Goal: Find contact information: Obtain details needed to contact an individual or organization

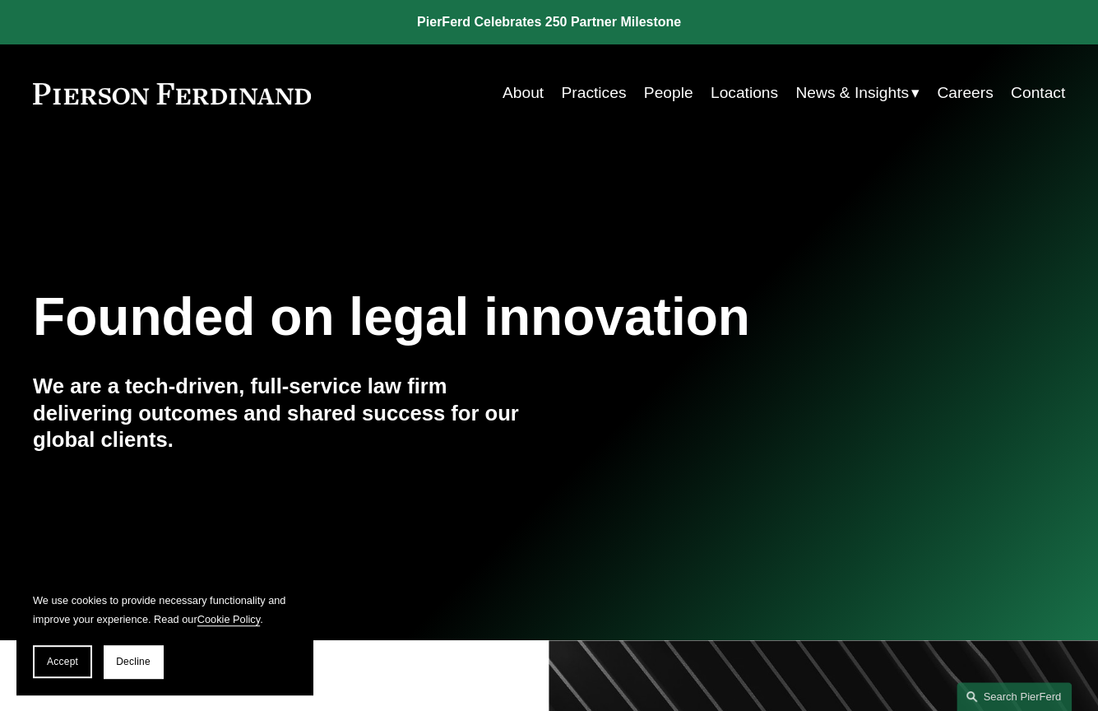
click at [662, 94] on link "People" at bounding box center [668, 92] width 49 height 31
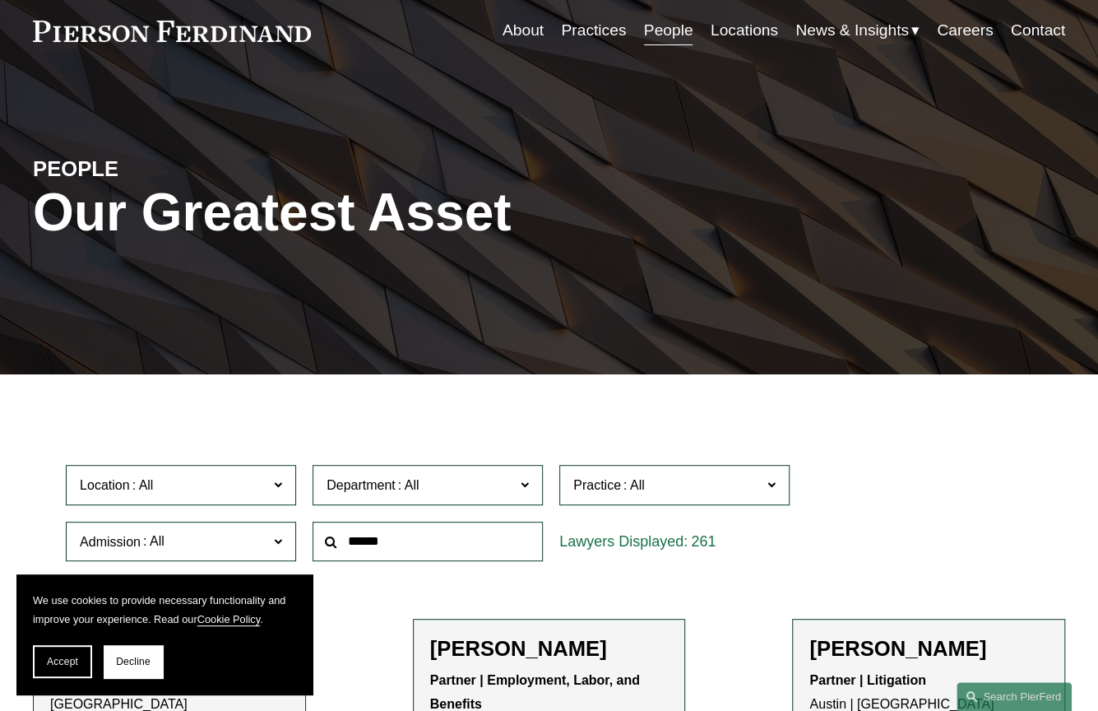
scroll to position [411, 0]
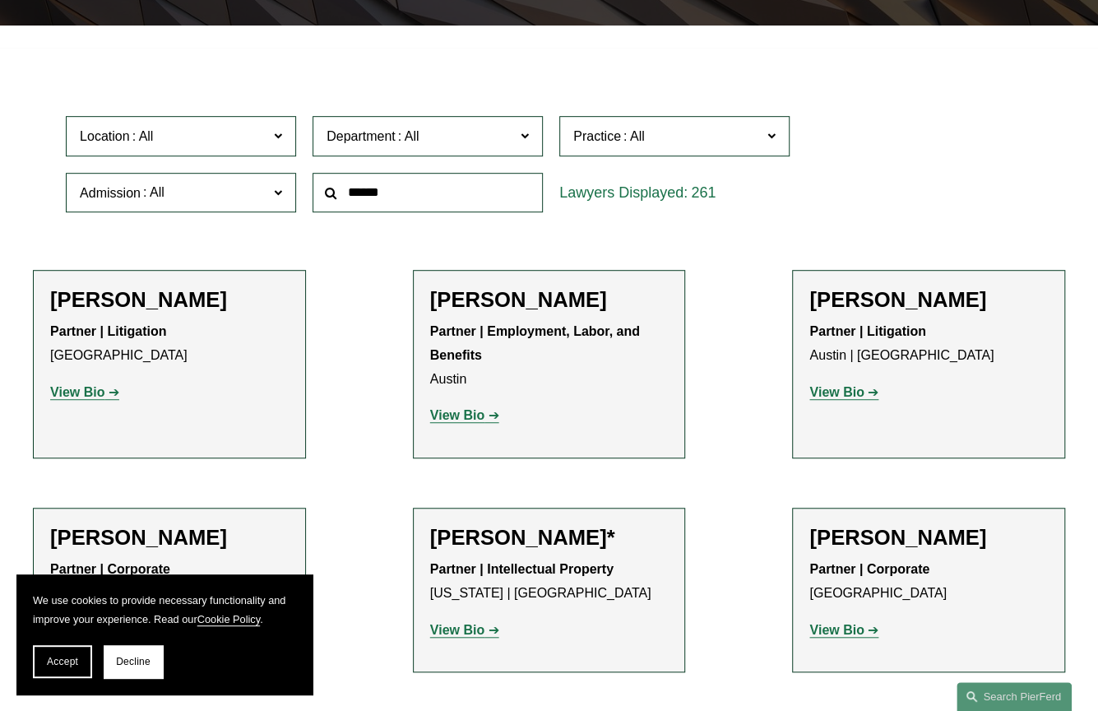
click at [398, 181] on input "text" at bounding box center [428, 193] width 230 height 40
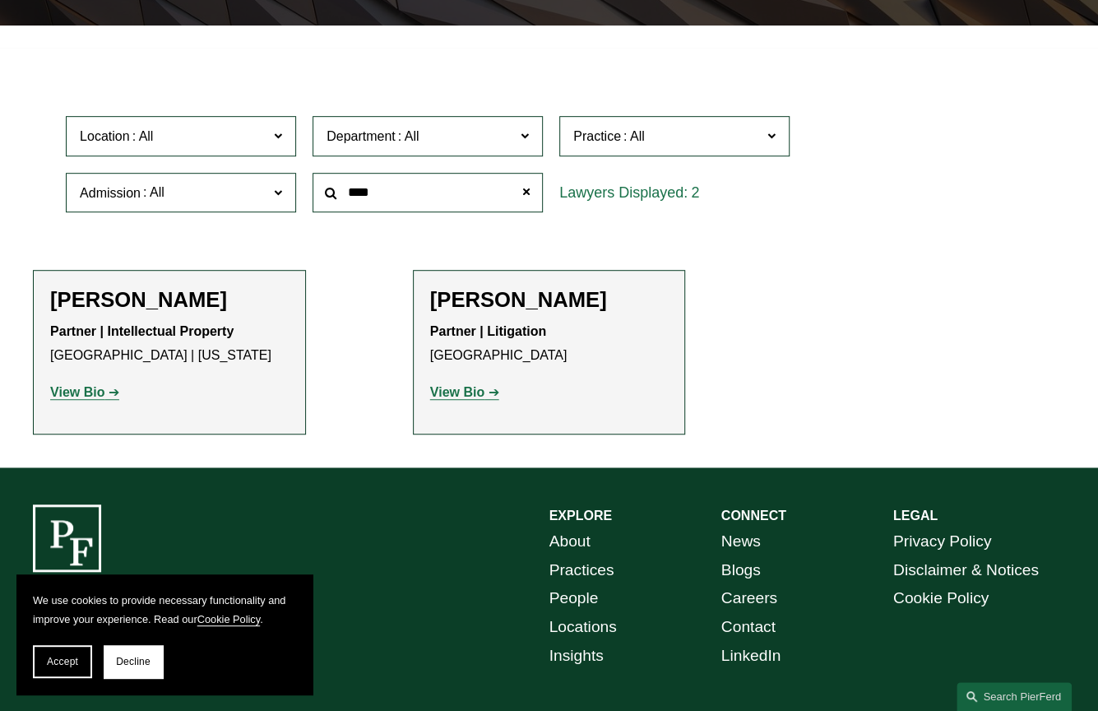
type input "****"
click at [124, 311] on h2 "Benjamin I. Dach" at bounding box center [169, 299] width 239 height 25
click at [86, 399] on strong "View Bio" at bounding box center [77, 392] width 54 height 14
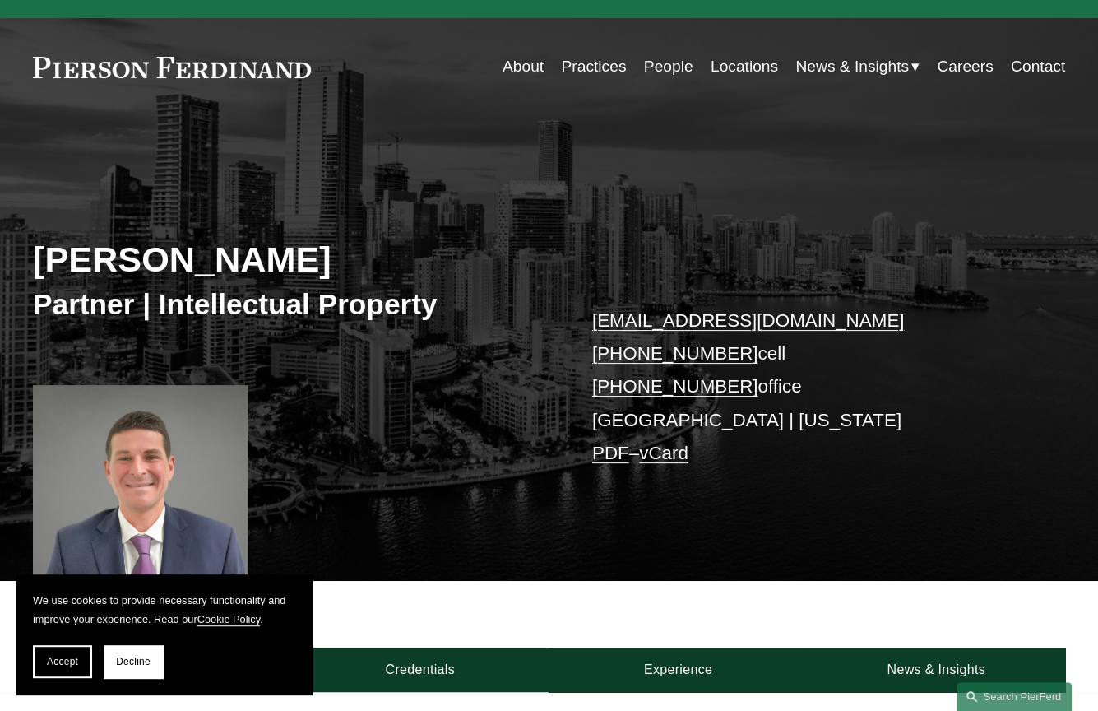
scroll to position [82, 0]
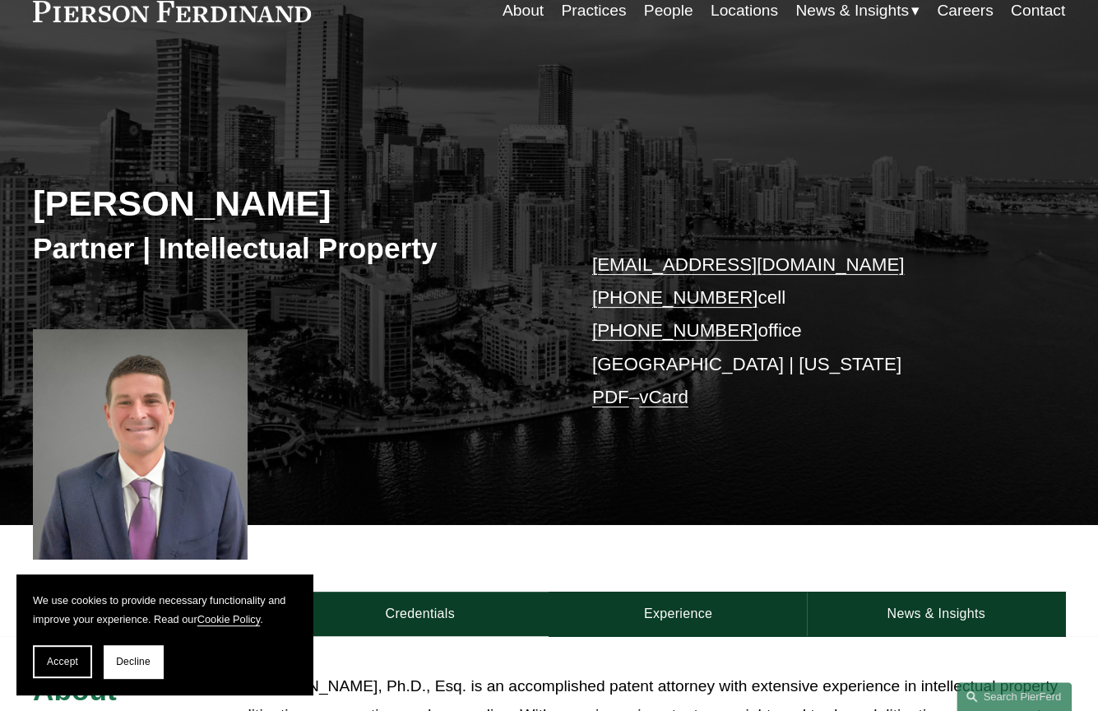
click at [1094, 291] on div "Benjamin I. Dach Partner | Intellectual Property ben.dach@pierferd.com +1.917.8…" at bounding box center [549, 309] width 1098 height 432
click at [304, 213] on h2 "Benjamin I. Dach" at bounding box center [291, 203] width 516 height 43
drag, startPoint x: 735, startPoint y: 337, endPoint x: 621, endPoint y: 338, distance: 113.5
click at [621, 338] on p "ben.dach@pierferd.com +1.917.805.5480 cell +1.305.786.6770 office Miami | New Y…" at bounding box center [807, 331] width 430 height 166
copy p "305.786.6770"
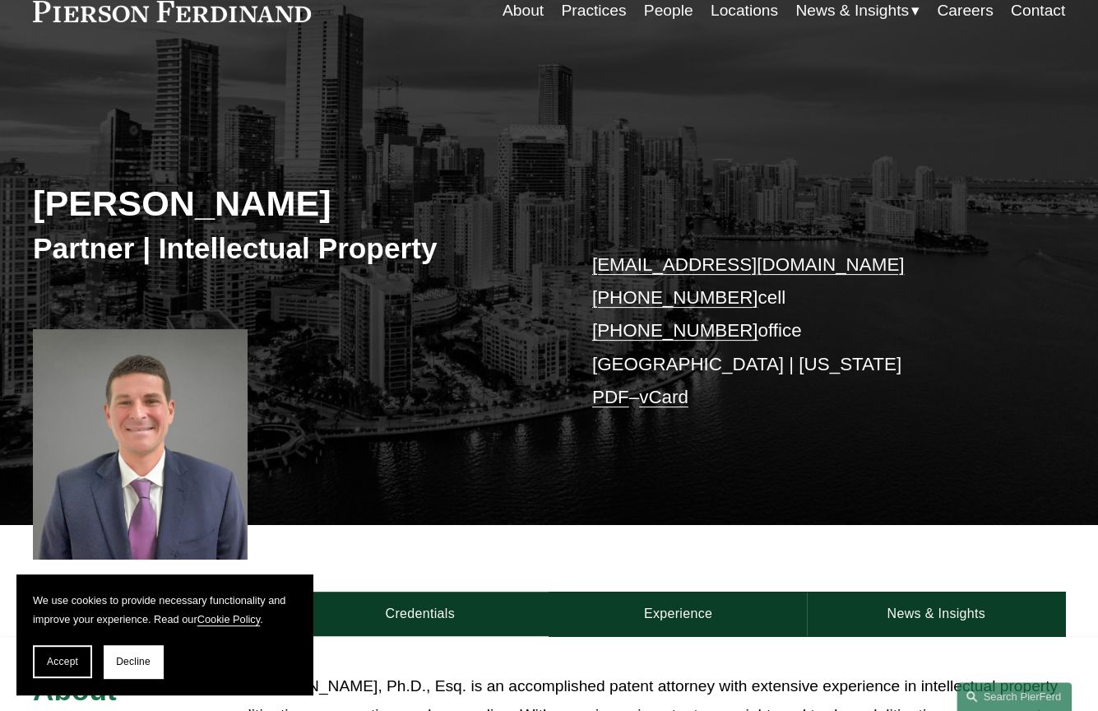
click at [179, 206] on h2 "Benjamin I. Dach" at bounding box center [291, 203] width 516 height 43
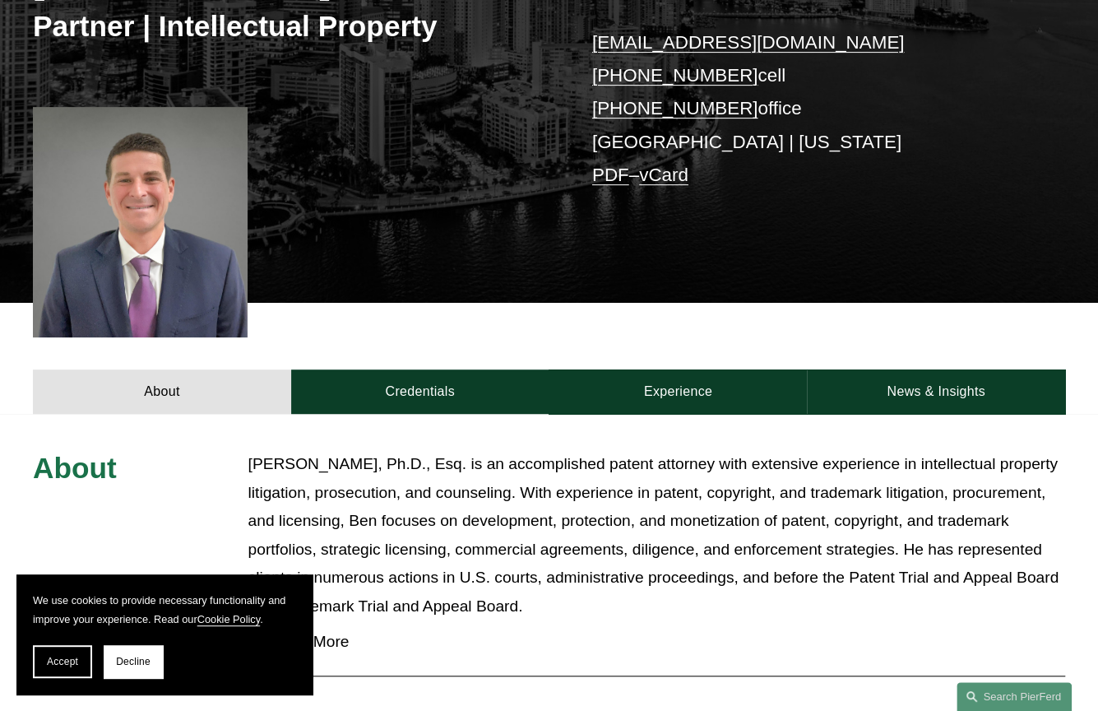
scroll to position [223, 0]
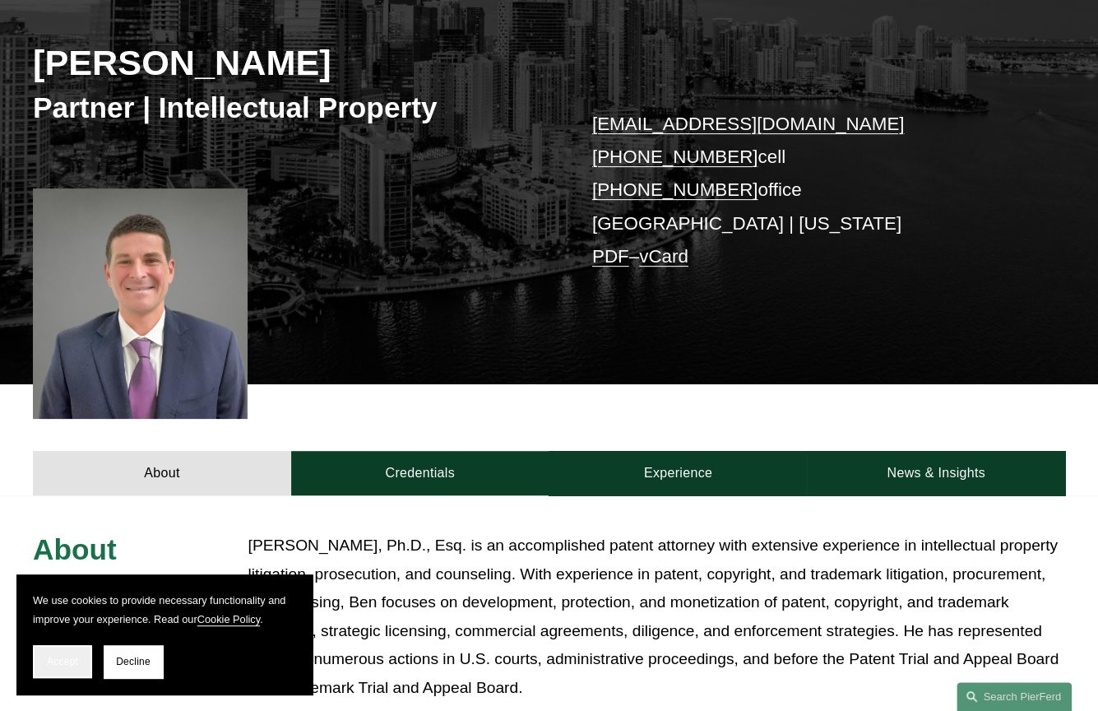
click at [67, 664] on span "Accept" at bounding box center [62, 662] width 31 height 12
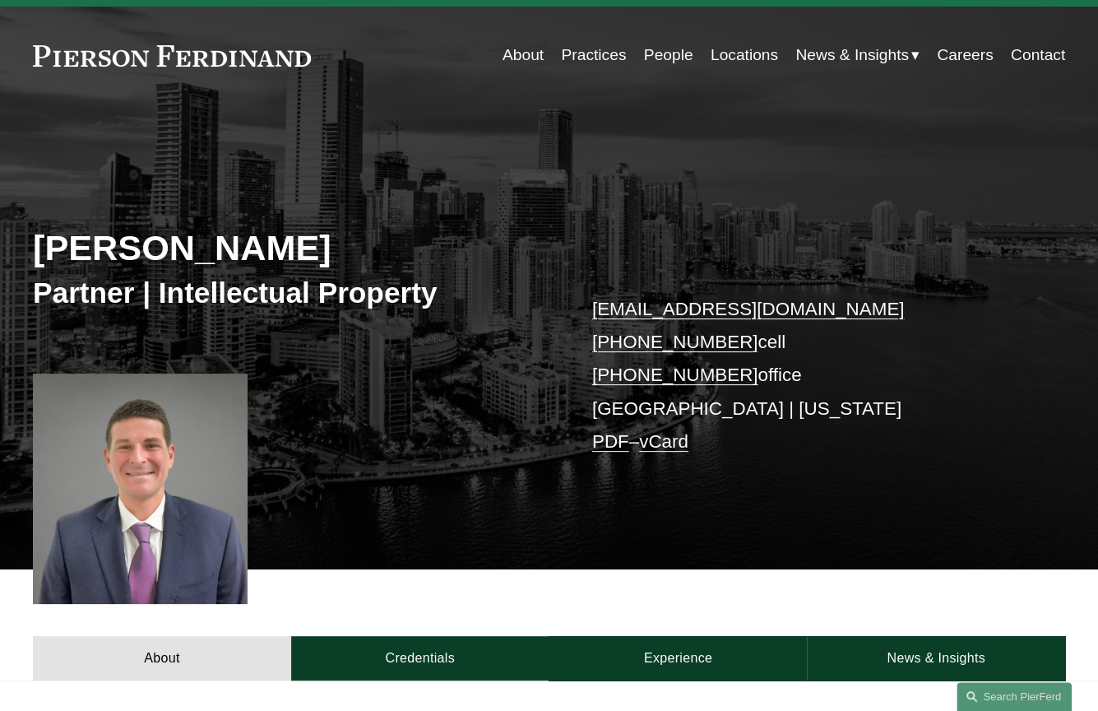
scroll to position [0, 0]
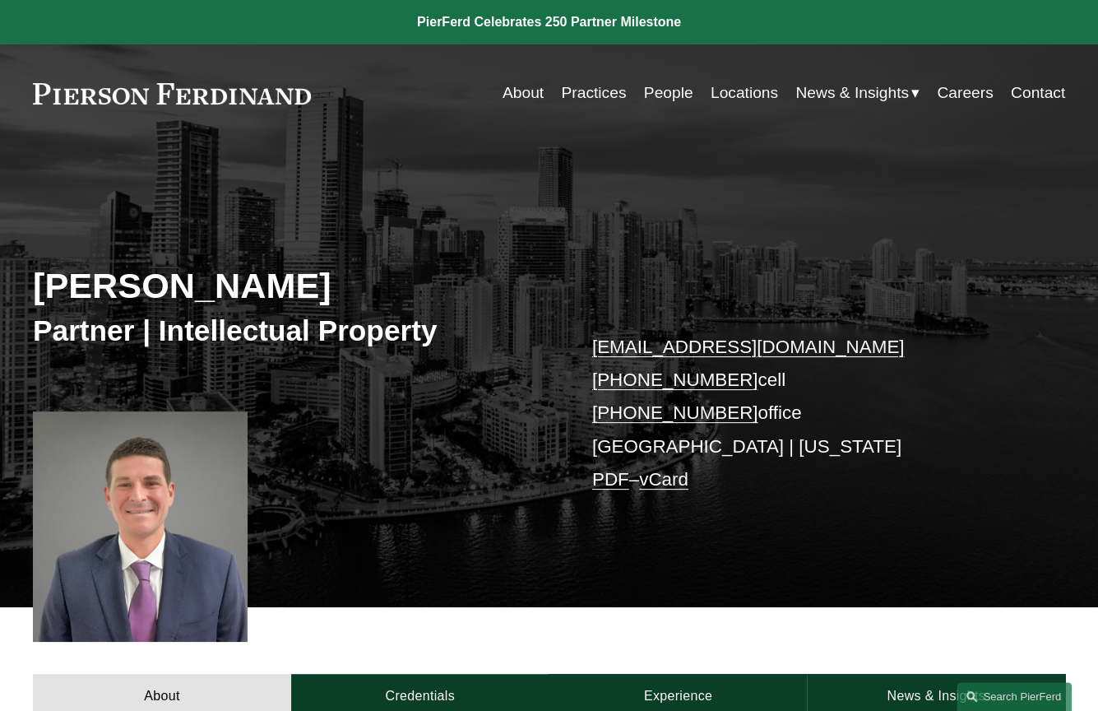
click at [661, 94] on link "People" at bounding box center [668, 92] width 49 height 31
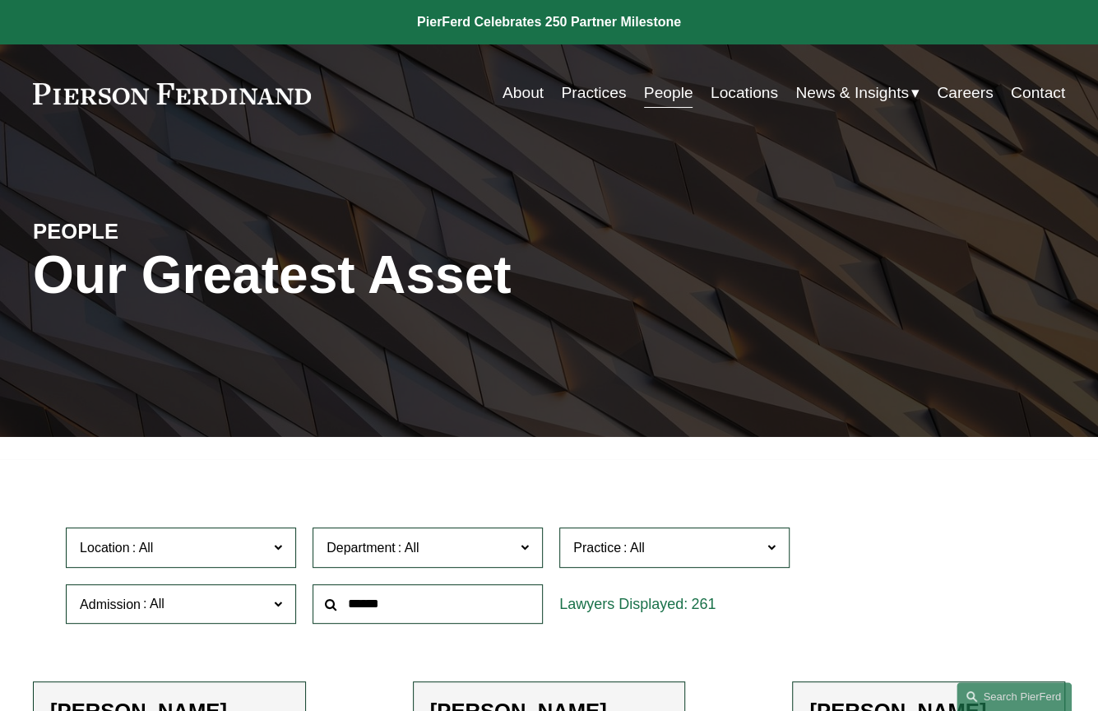
click at [411, 617] on input "text" at bounding box center [428, 604] width 230 height 40
type input "****"
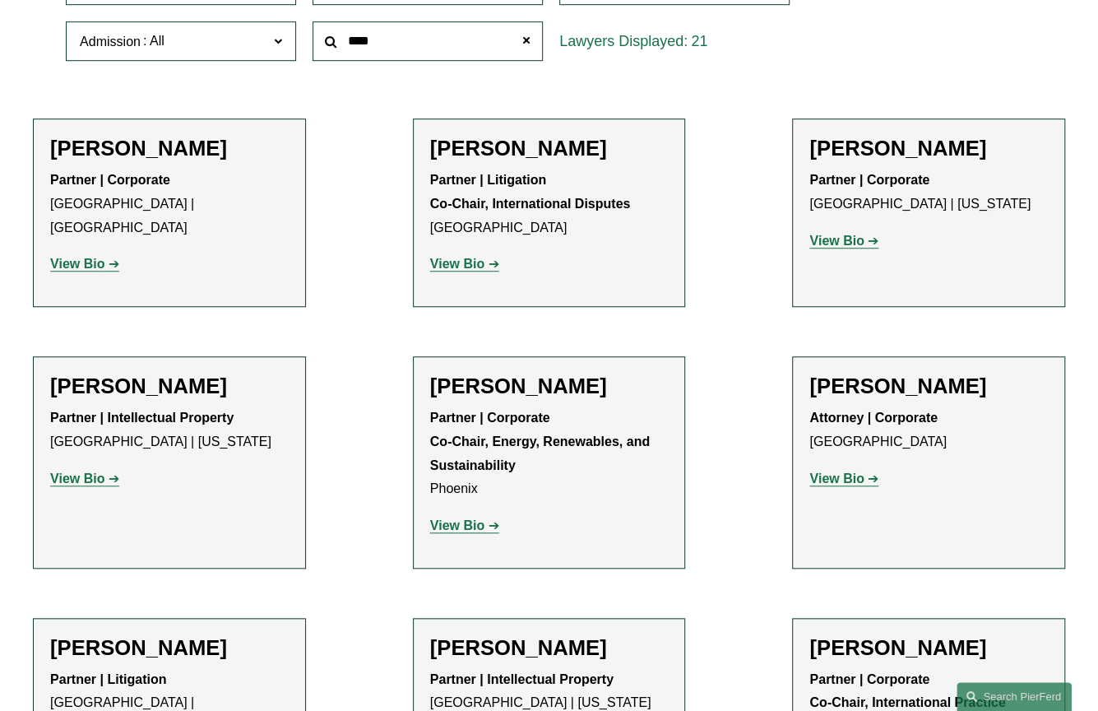
scroll to position [823, 0]
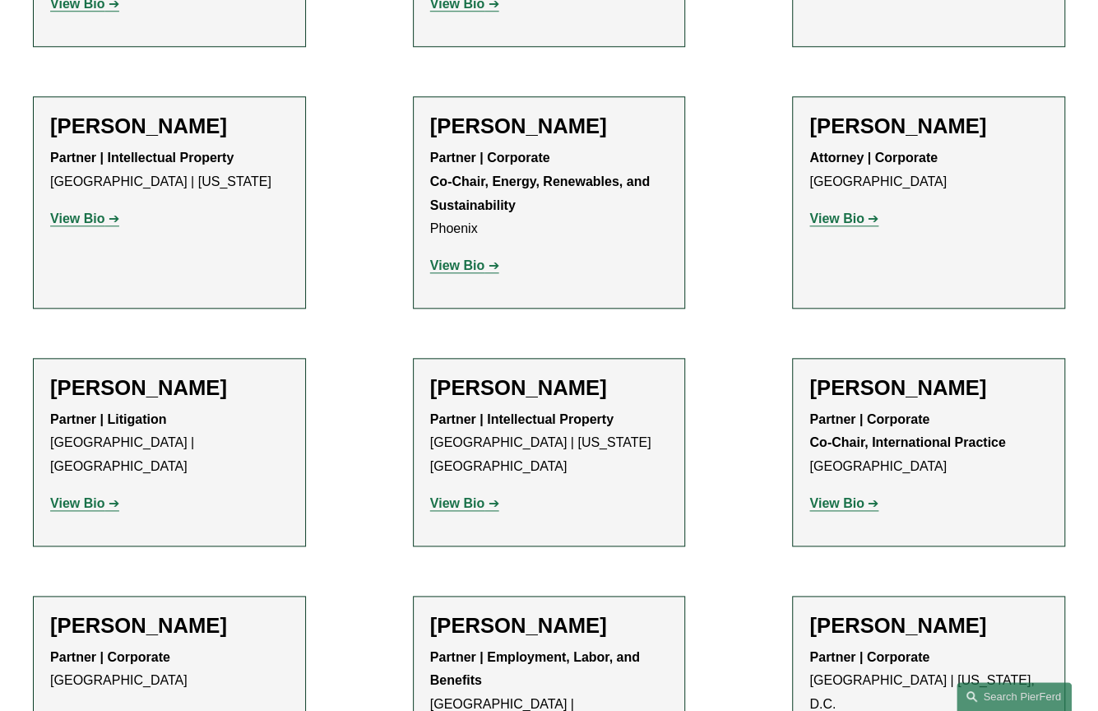
click at [477, 496] on strong "View Bio" at bounding box center [457, 503] width 54 height 14
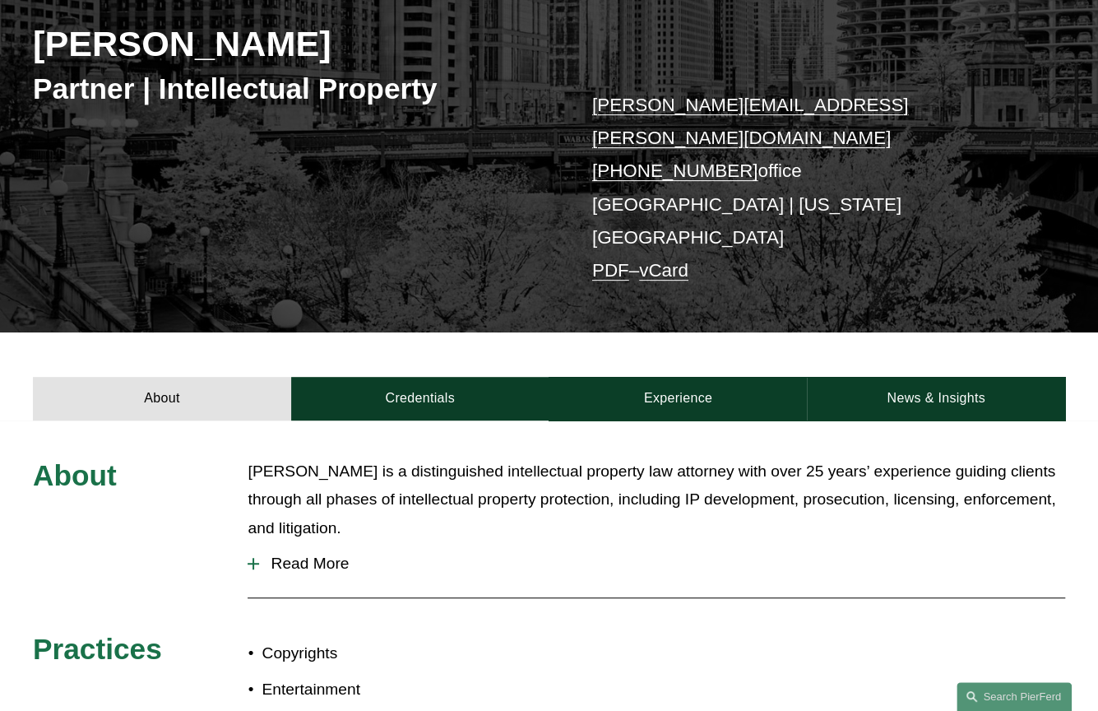
scroll to position [411, 0]
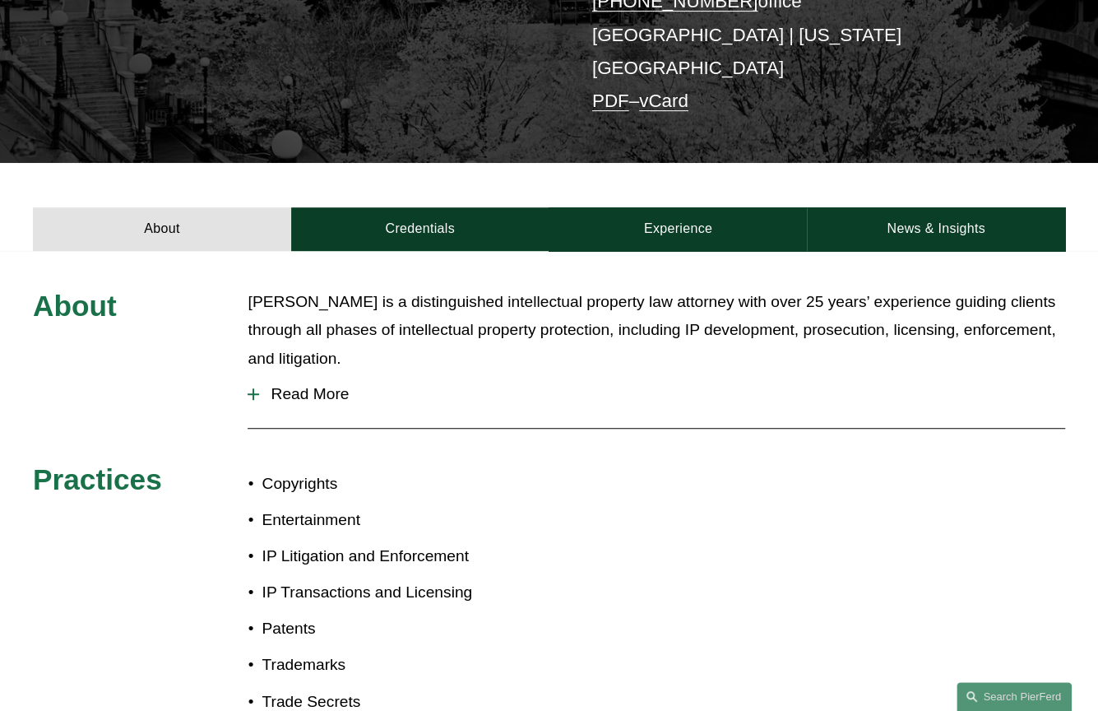
click at [277, 385] on span "Read More" at bounding box center [661, 394] width 805 height 18
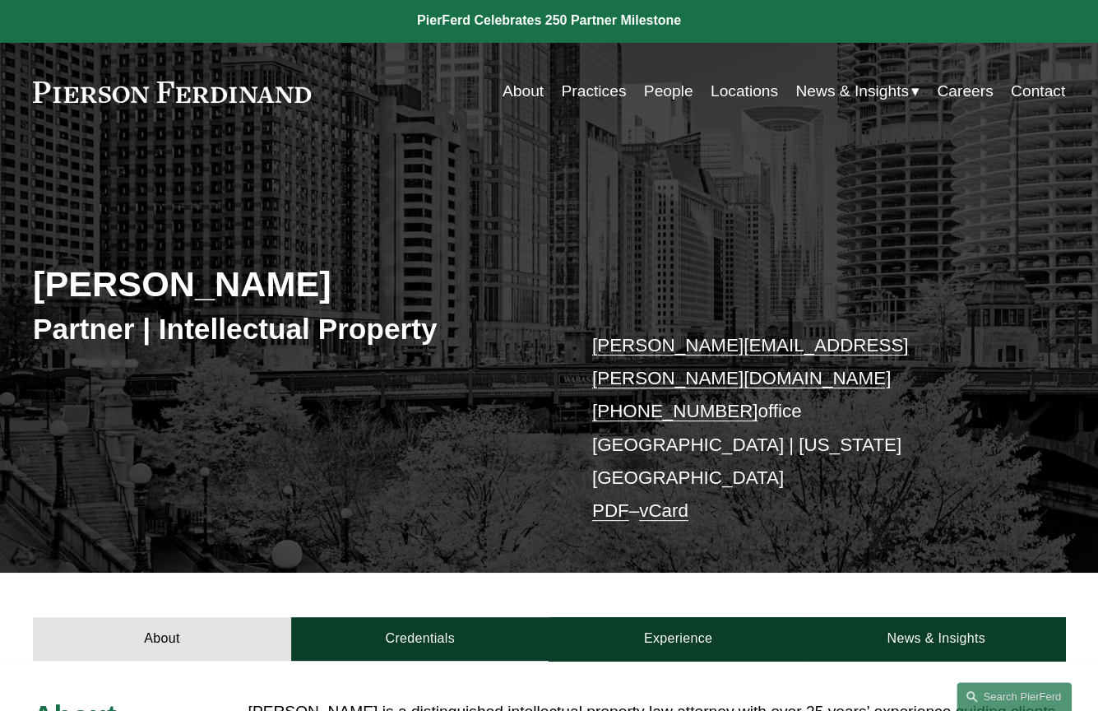
scroll to position [0, 0]
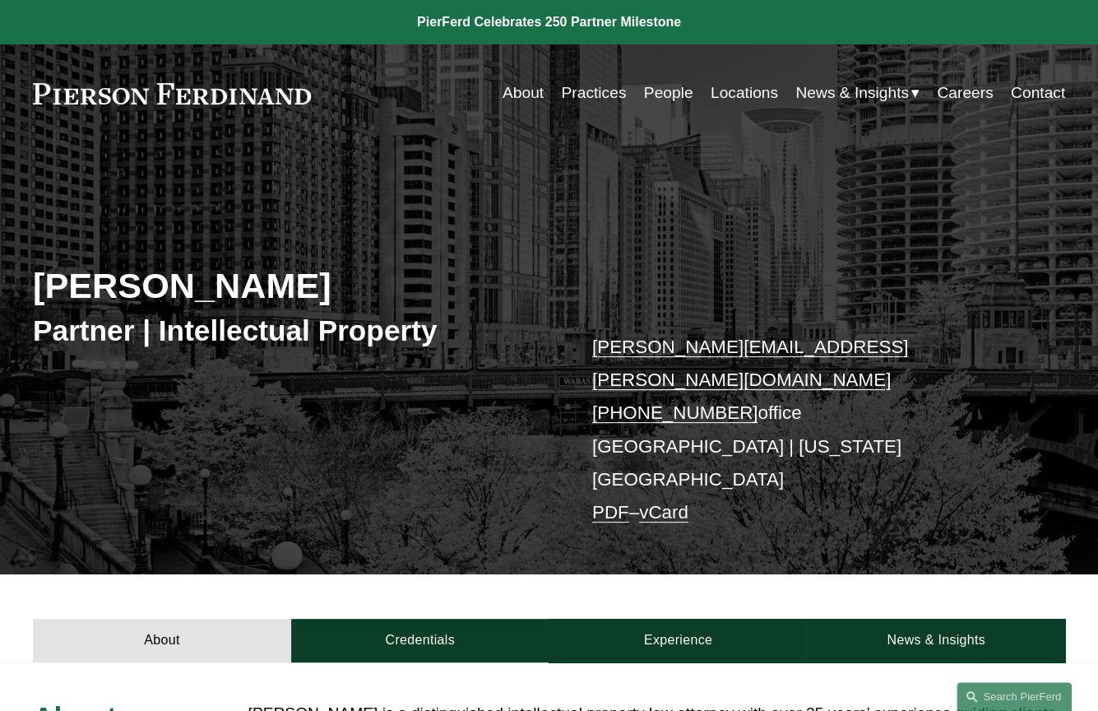
click at [355, 414] on div "[PERSON_NAME] Partner | Intellectual Property [PERSON_NAME][EMAIL_ADDRESS][PERS…" at bounding box center [549, 374] width 1098 height 399
drag, startPoint x: 733, startPoint y: 383, endPoint x: 623, endPoint y: 391, distance: 110.5
click at [623, 391] on p "[PERSON_NAME][EMAIL_ADDRESS][PERSON_NAME][DOMAIN_NAME] [PHONE_NUMBER] office [G…" at bounding box center [807, 430] width 430 height 199
copy link "702.410.8331"
click at [267, 448] on div "[PERSON_NAME] Partner | Intellectual Property [PERSON_NAME][EMAIL_ADDRESS][PERS…" at bounding box center [549, 374] width 1098 height 399
